Goal: Find specific fact: Find specific fact

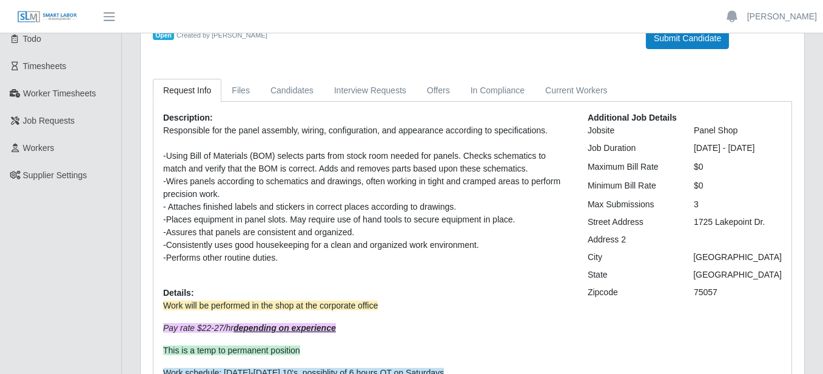
scroll to position [121, 0]
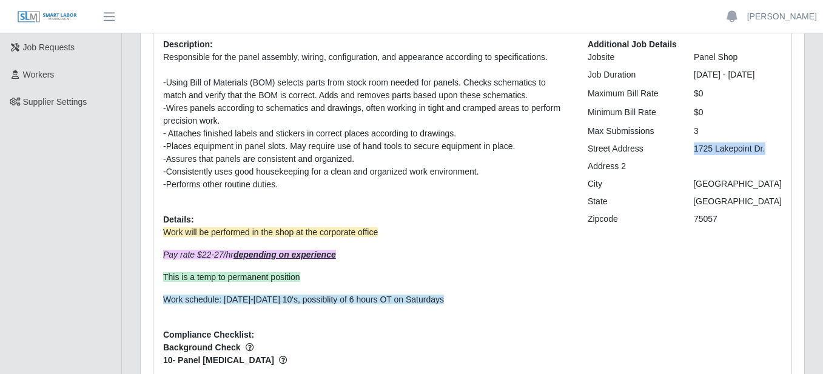
drag, startPoint x: 687, startPoint y: 161, endPoint x: 772, endPoint y: 160, distance: 85.0
click at [772, 155] on div "1725 Lakepoint Dr." at bounding box center [738, 149] width 106 height 13
copy div "1725 Lakepoint Dr."
drag, startPoint x: 722, startPoint y: 234, endPoint x: 675, endPoint y: 235, distance: 47.3
click at [675, 226] on div "Zipcode 75057" at bounding box center [685, 219] width 212 height 13
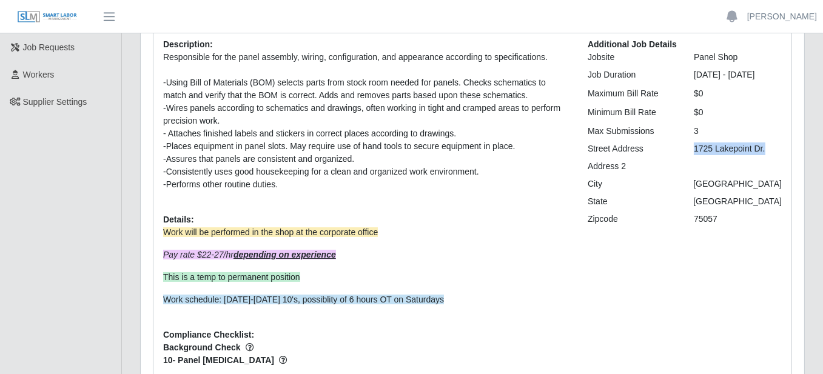
copy div "75057"
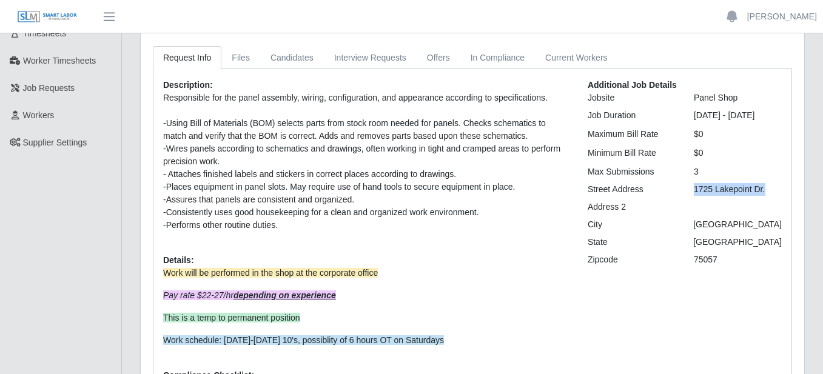
scroll to position [0, 0]
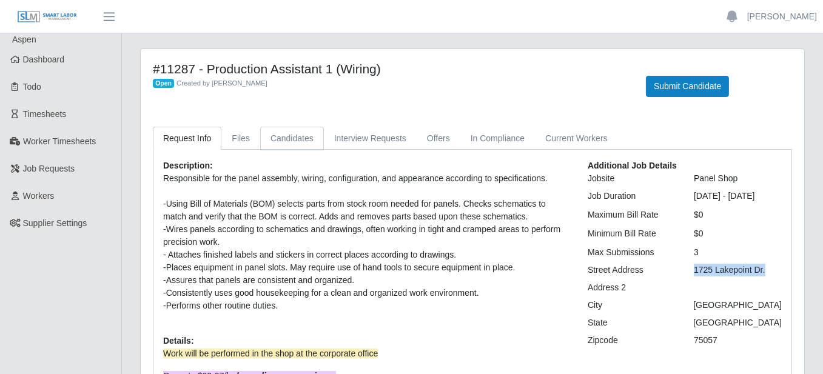
click at [277, 143] on link "Candidates" at bounding box center [292, 139] width 64 height 24
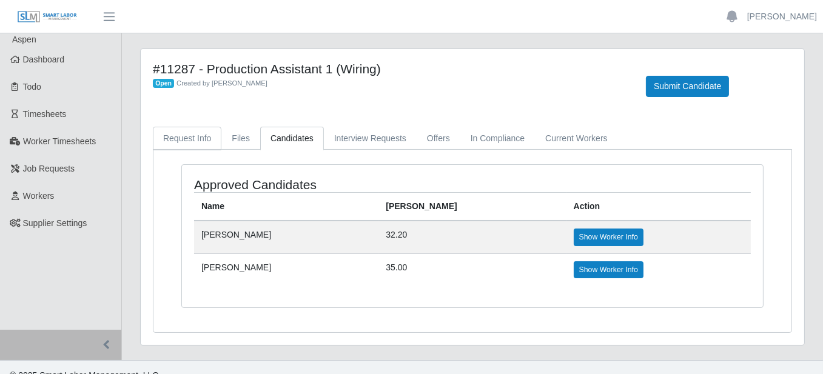
click at [198, 133] on link "Request Info" at bounding box center [187, 139] width 69 height 24
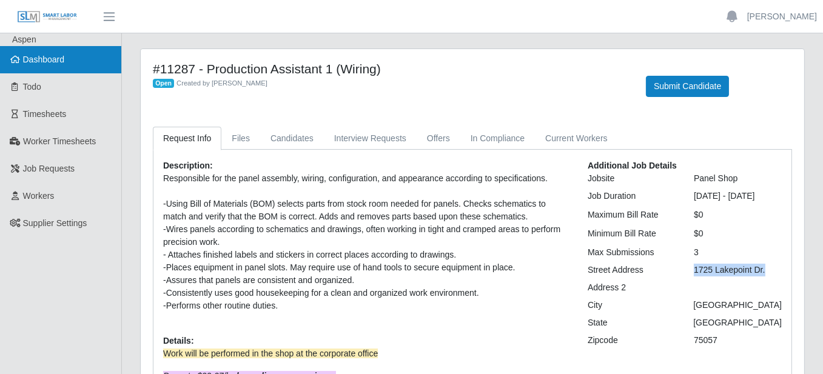
click at [44, 64] on span "Dashboard" at bounding box center [44, 60] width 42 height 10
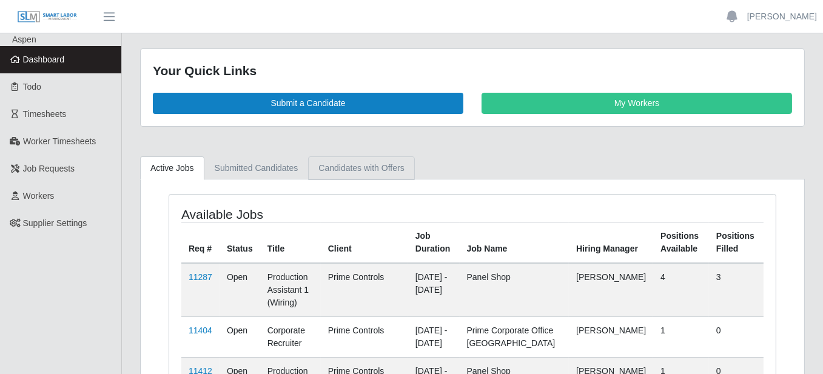
click at [365, 175] on link "Candidates with Offers" at bounding box center [361, 169] width 106 height 24
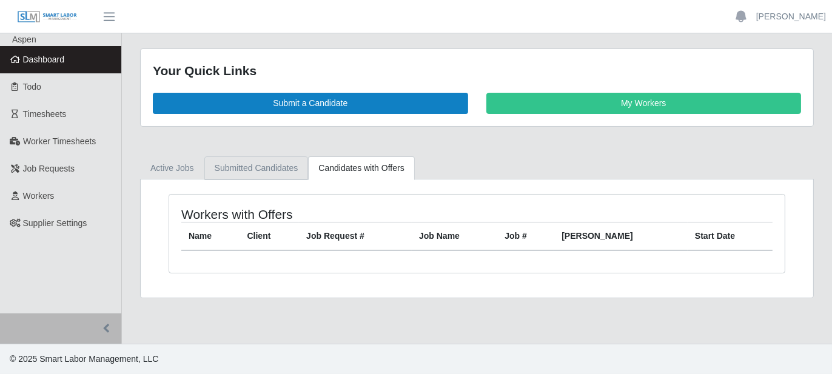
click at [267, 167] on link "Submitted Candidates" at bounding box center [256, 169] width 104 height 24
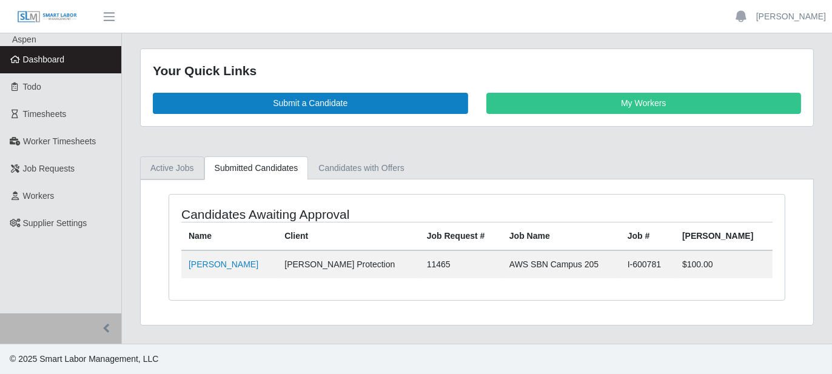
click at [189, 163] on link "Active Jobs" at bounding box center [172, 169] width 64 height 24
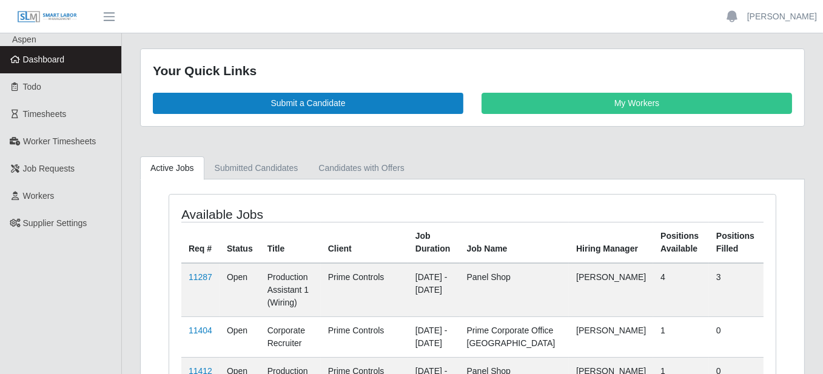
scroll to position [61, 0]
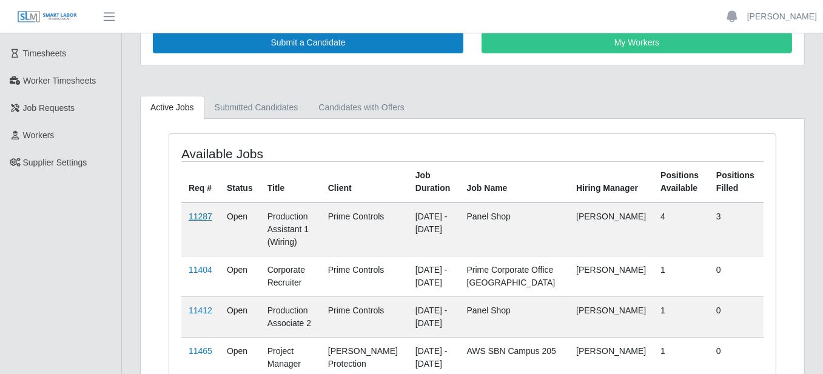
click at [207, 212] on link "11287" at bounding box center [201, 217] width 24 height 10
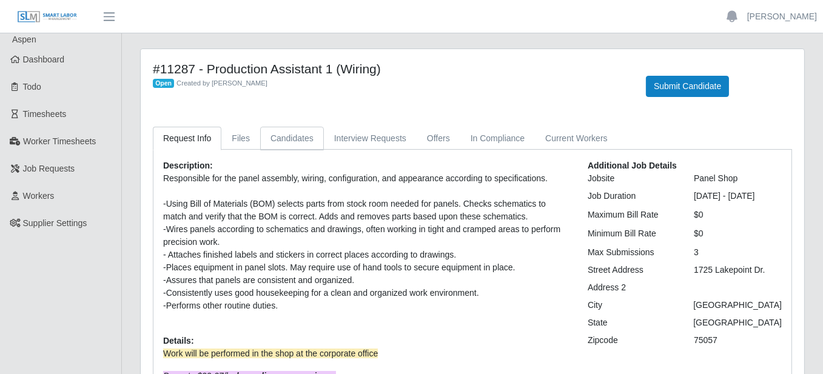
click at [296, 138] on link "Candidates" at bounding box center [292, 139] width 64 height 24
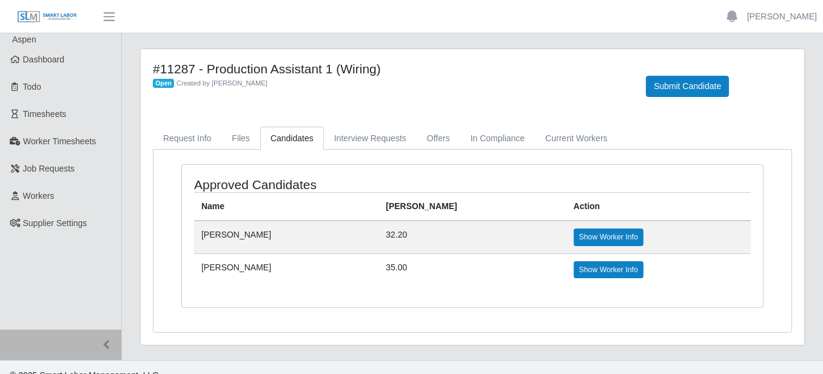
click at [299, 138] on link "Candidates" at bounding box center [292, 139] width 64 height 24
drag, startPoint x: 386, startPoint y: 81, endPoint x: 402, endPoint y: 84, distance: 16.7
click at [390, 81] on div "Open Created by Ray Alford" at bounding box center [390, 82] width 475 height 13
click at [432, 147] on link "Offers" at bounding box center [439, 139] width 44 height 24
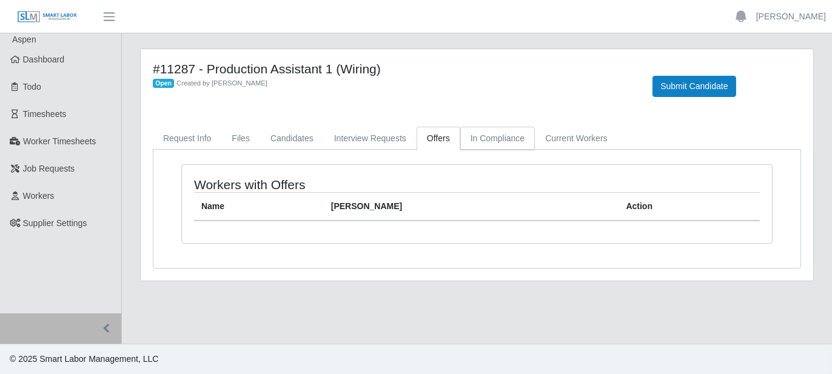
click at [502, 127] on link "In Compliance" at bounding box center [498, 139] width 75 height 24
click at [358, 132] on link "Interview Requests" at bounding box center [370, 139] width 93 height 24
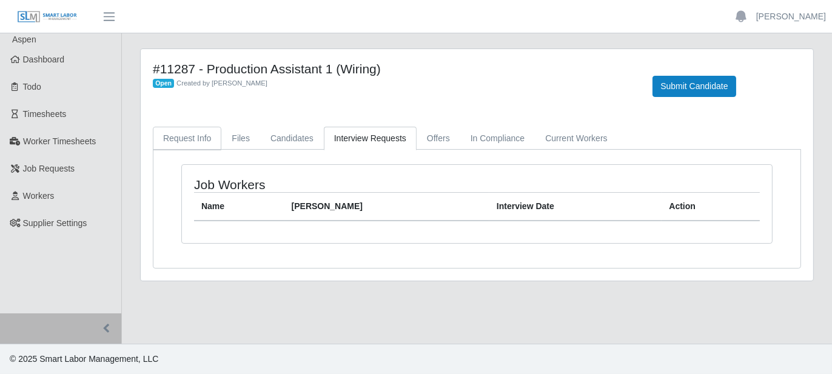
click at [187, 139] on link "Request Info" at bounding box center [187, 139] width 69 height 24
